Goal: Task Accomplishment & Management: Use online tool/utility

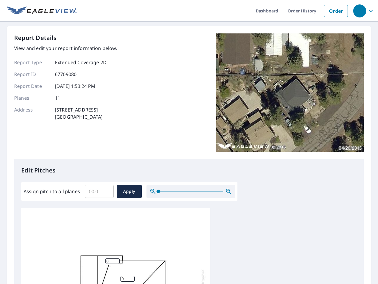
click at [189, 142] on div "Report Details View and edit your report information below. Report Type Extende…" at bounding box center [189, 95] width 350 height 125
click at [360, 11] on div "button" at bounding box center [359, 10] width 13 height 13
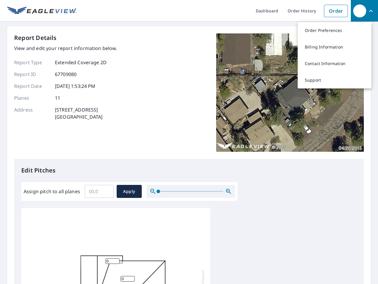
click at [99, 191] on input "Assign pitch to all planes" at bounding box center [99, 191] width 29 height 17
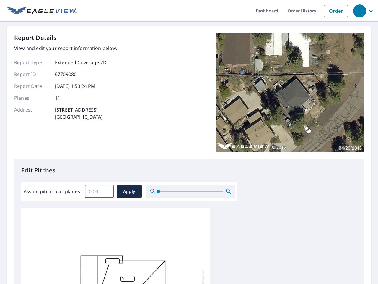
click at [129, 191] on span "Apply" at bounding box center [129, 191] width 16 height 7
click at [229, 191] on icon "button" at bounding box center [228, 191] width 7 height 7
